Goal: Task Accomplishment & Management: Complete application form

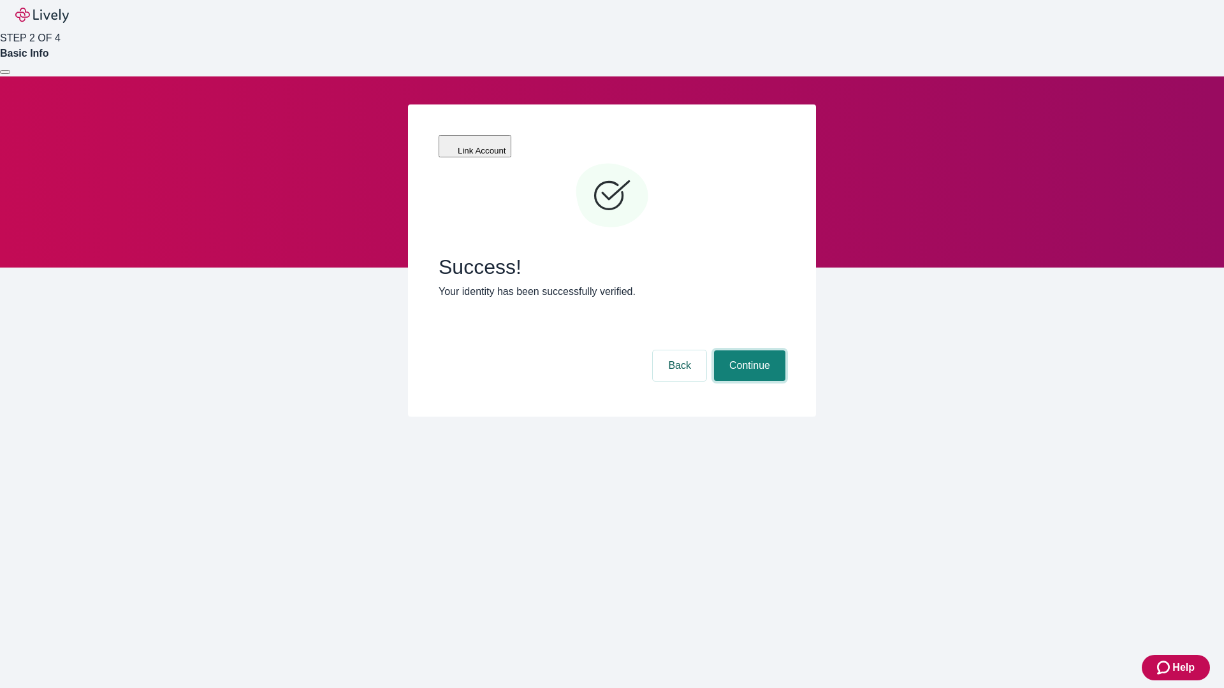
click at [748, 351] on button "Continue" at bounding box center [749, 366] width 71 height 31
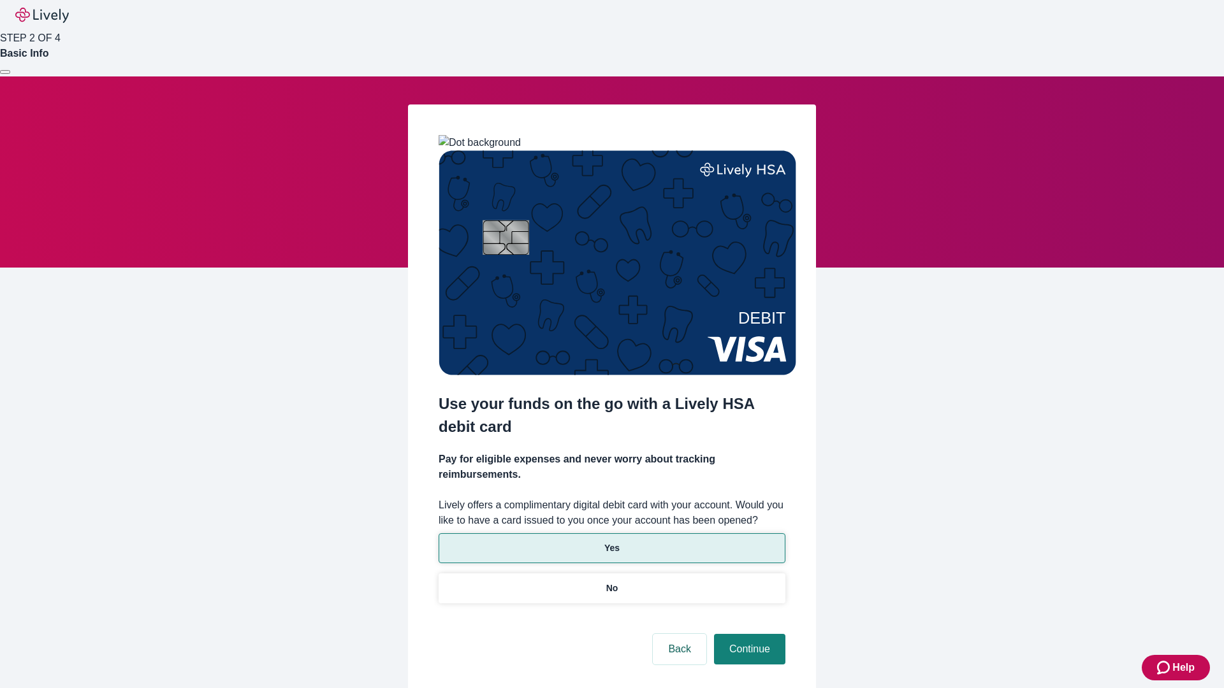
click at [611, 542] on p "Yes" at bounding box center [611, 548] width 15 height 13
click at [748, 634] on button "Continue" at bounding box center [749, 649] width 71 height 31
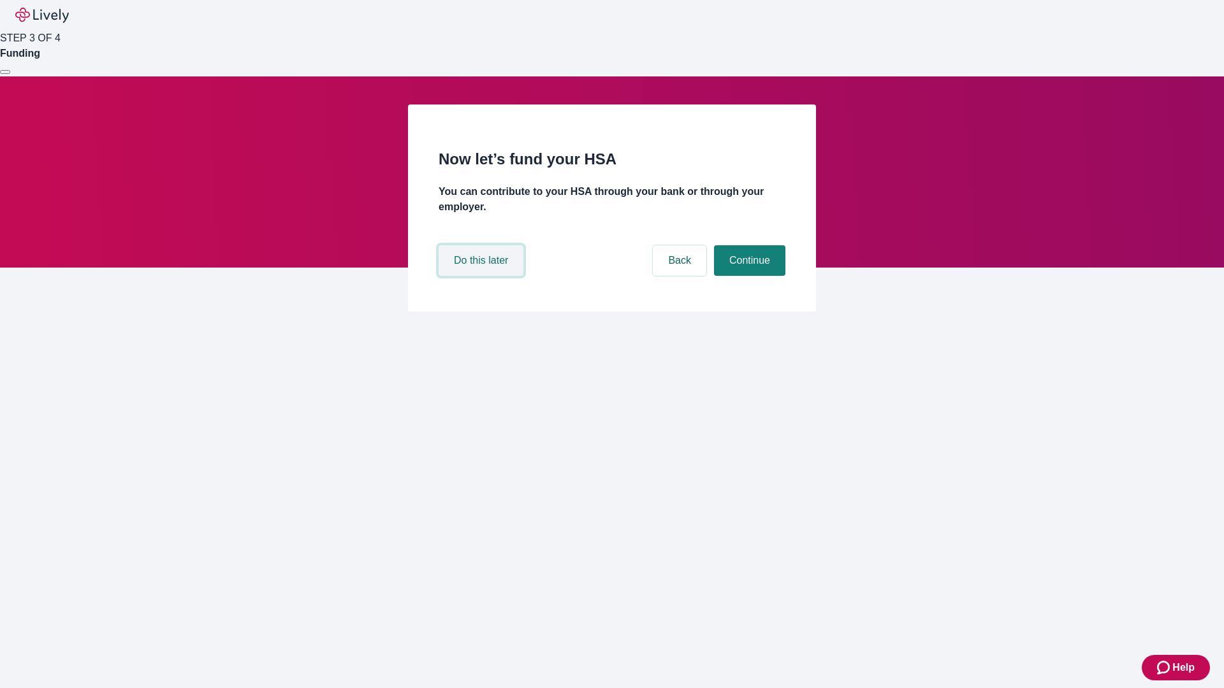
click at [482, 276] on button "Do this later" at bounding box center [480, 260] width 85 height 31
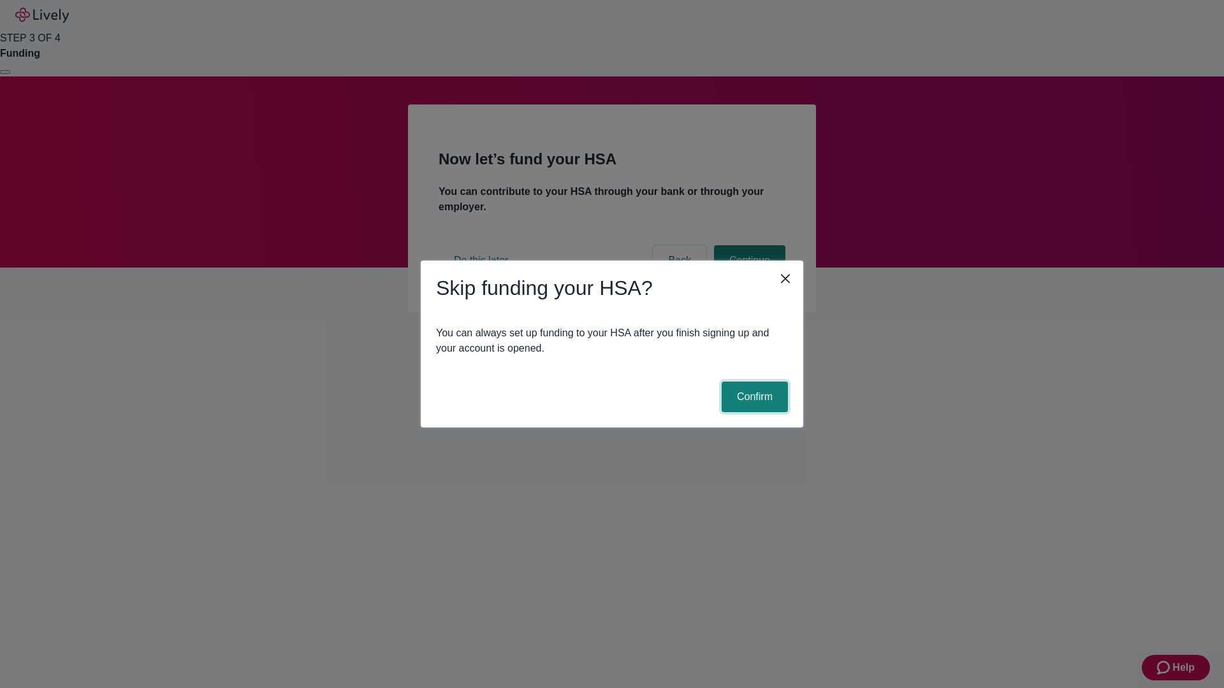
click at [753, 397] on button "Confirm" at bounding box center [754, 397] width 66 height 31
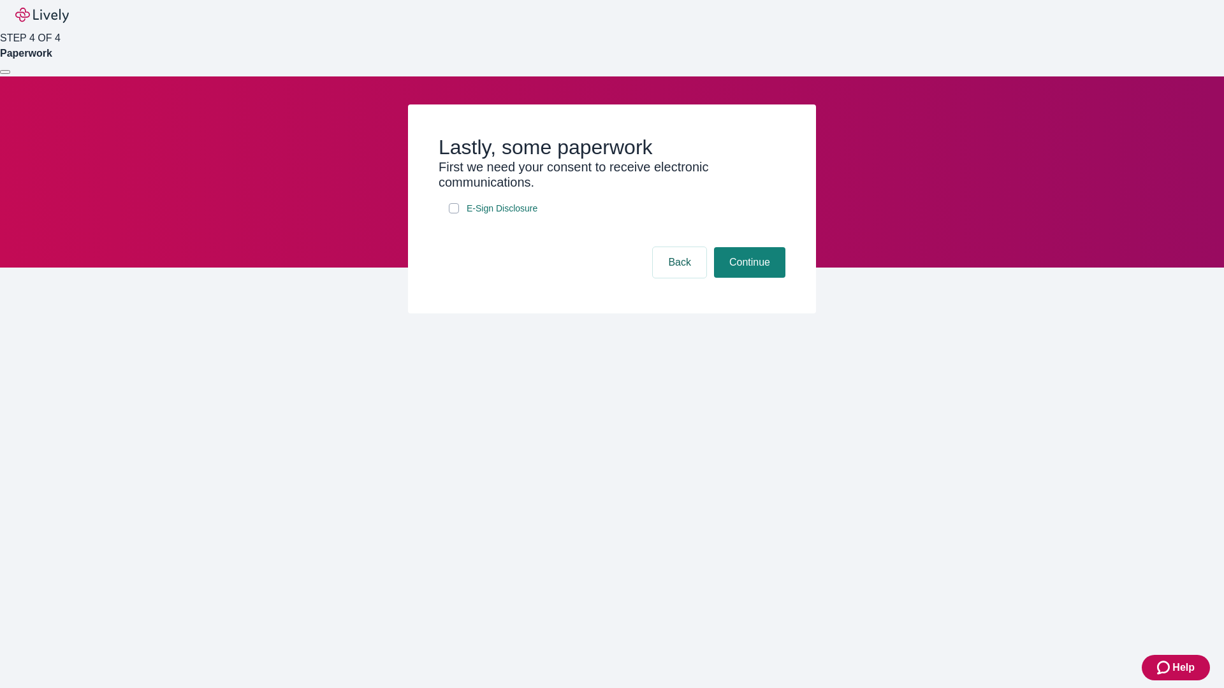
click at [454, 213] on input "E-Sign Disclosure" at bounding box center [454, 208] width 10 height 10
checkbox input "true"
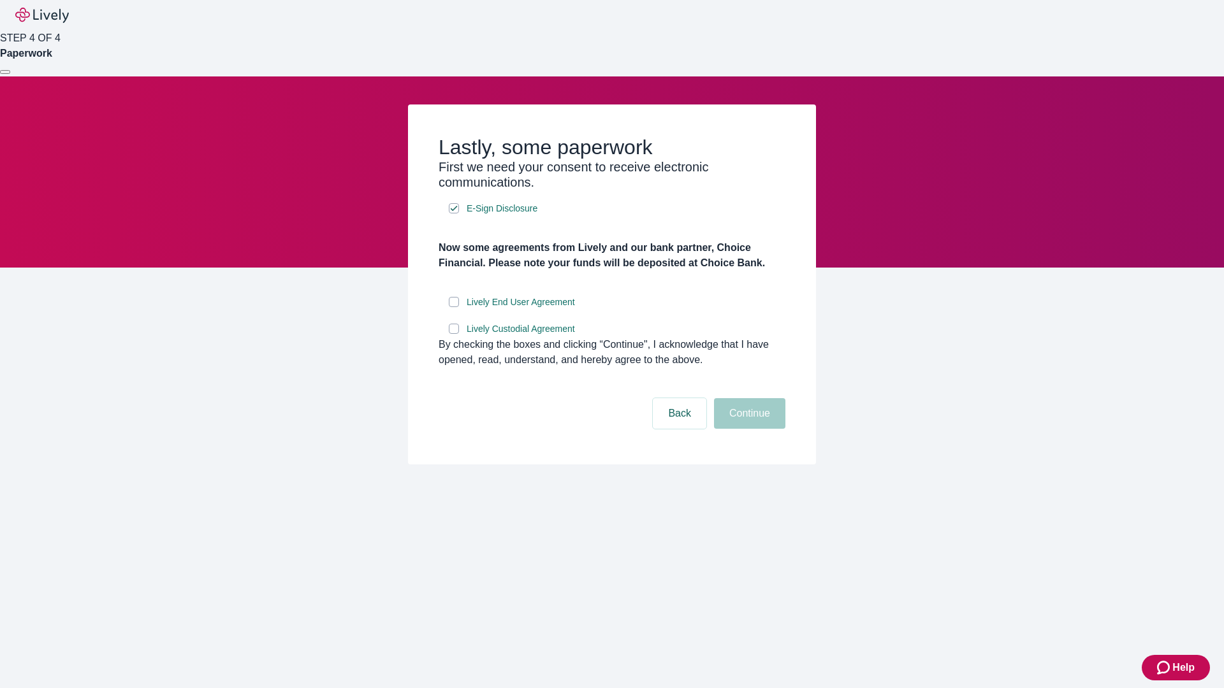
click at [454, 307] on input "Lively End User Agreement" at bounding box center [454, 302] width 10 height 10
checkbox input "true"
click at [454, 334] on input "Lively Custodial Agreement" at bounding box center [454, 329] width 10 height 10
checkbox input "true"
click at [748, 429] on button "Continue" at bounding box center [749, 413] width 71 height 31
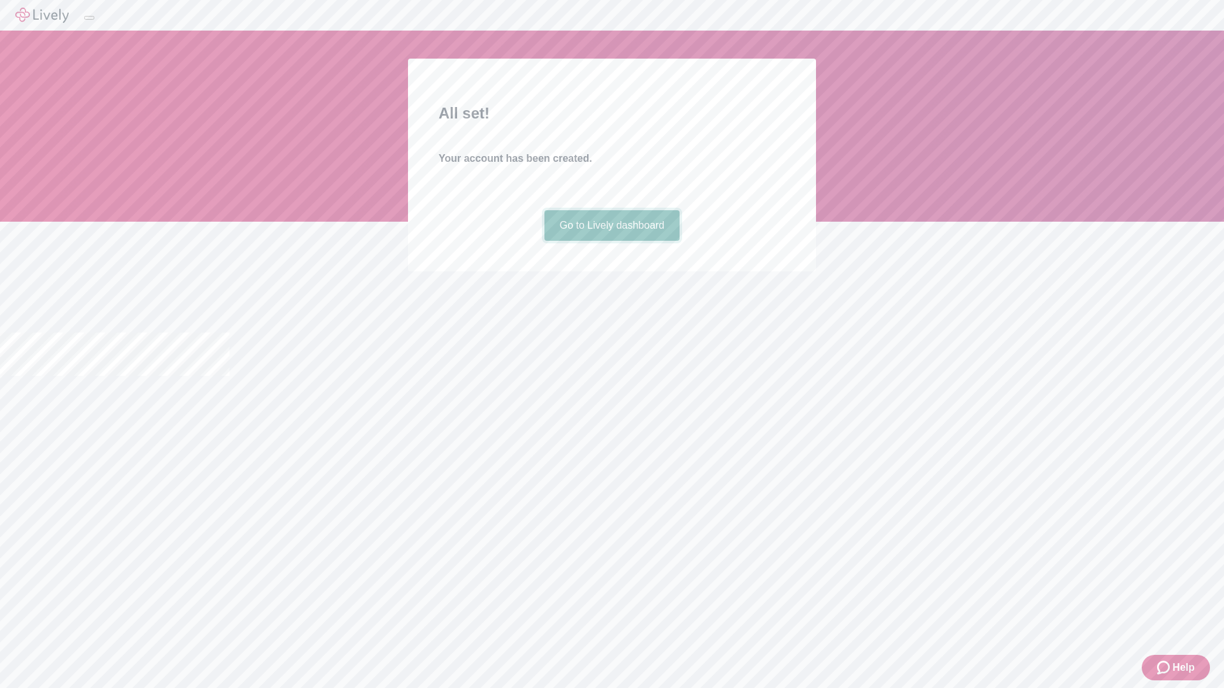
click at [611, 241] on link "Go to Lively dashboard" at bounding box center [612, 225] width 136 height 31
